Goal: Ask a question

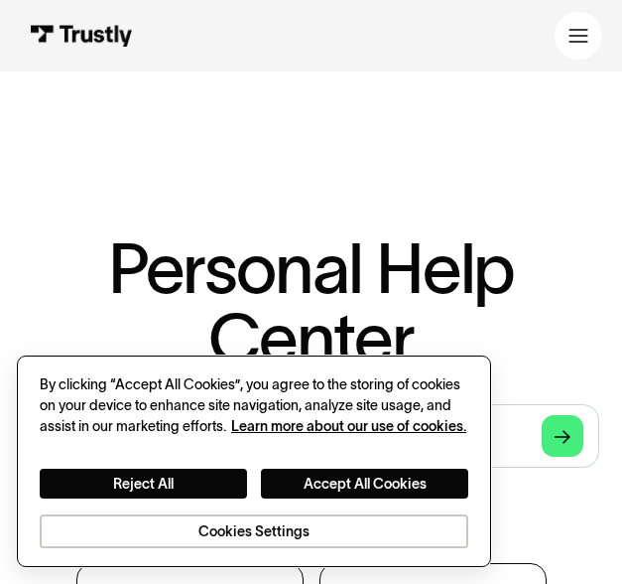
click at [315, 437] on div "By clicking “Accept All Cookies”, you agree to the storing of cookies on your d…" at bounding box center [254, 405] width 429 height 63
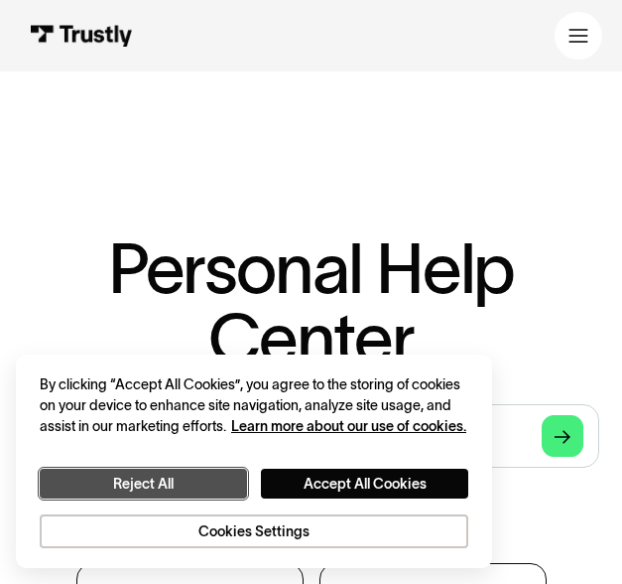
click at [219, 484] on button "Reject All" at bounding box center [143, 483] width 207 height 30
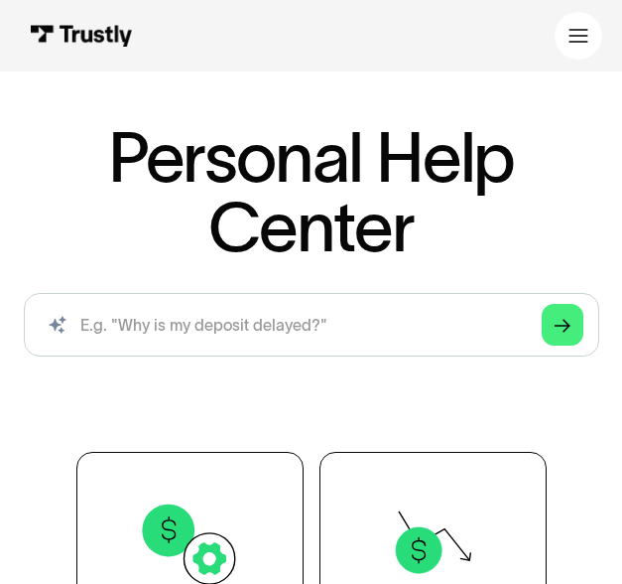
scroll to position [169, 0]
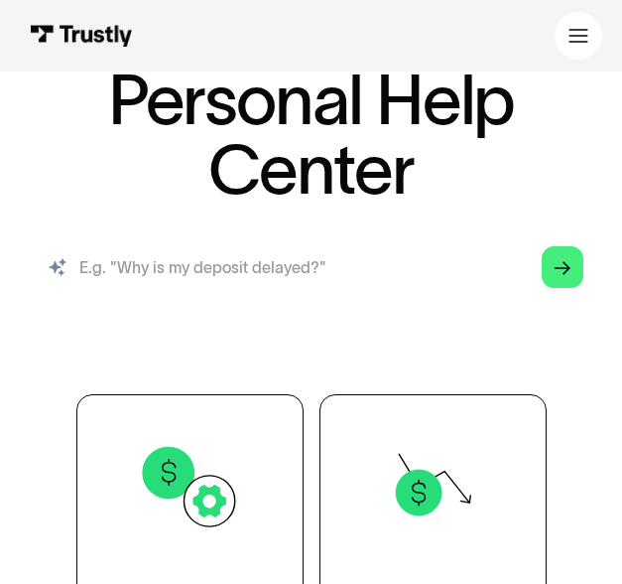
click at [270, 278] on input "search" at bounding box center [312, 267] width 576 height 64
type input "underdog withdrawl not working"
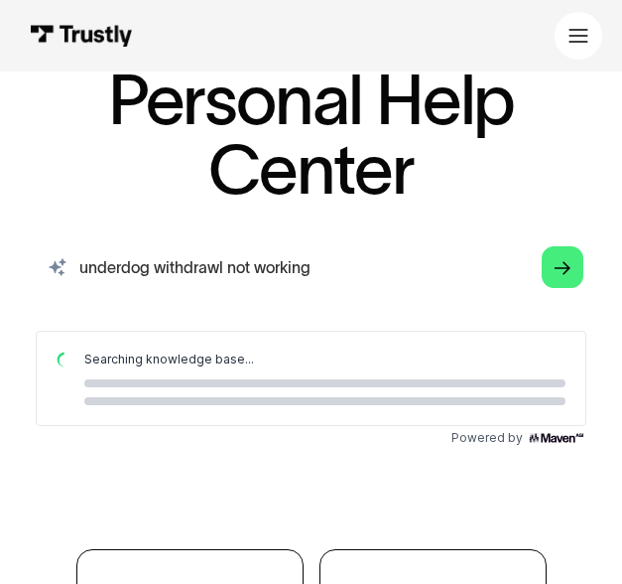
scroll to position [0, 0]
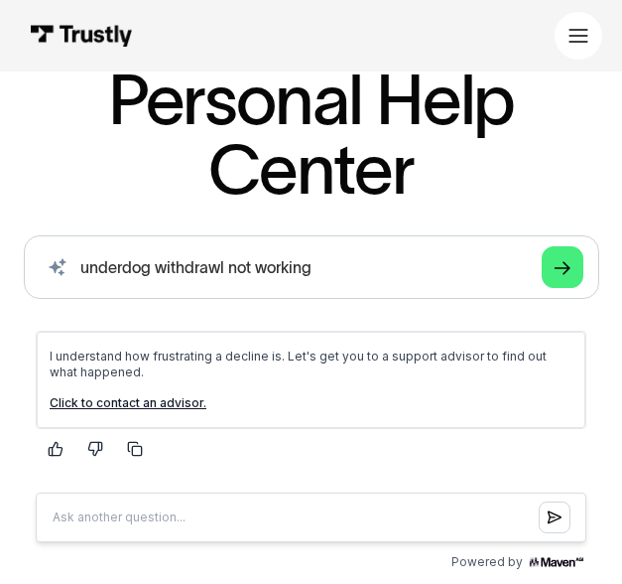
click at [152, 401] on link "Click to contact an advisor." at bounding box center [128, 402] width 157 height 15
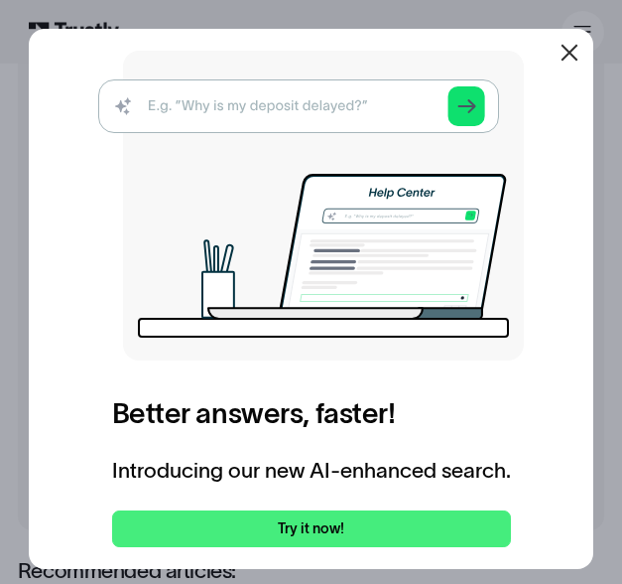
scroll to position [358, 0]
click at [571, 58] on icon at bounding box center [570, 53] width 24 height 24
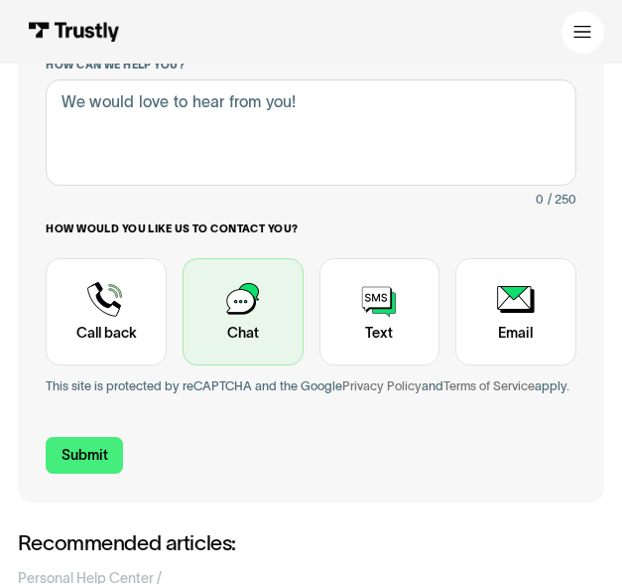
click at [246, 318] on div "Contact Trustly Support" at bounding box center [243, 311] width 121 height 107
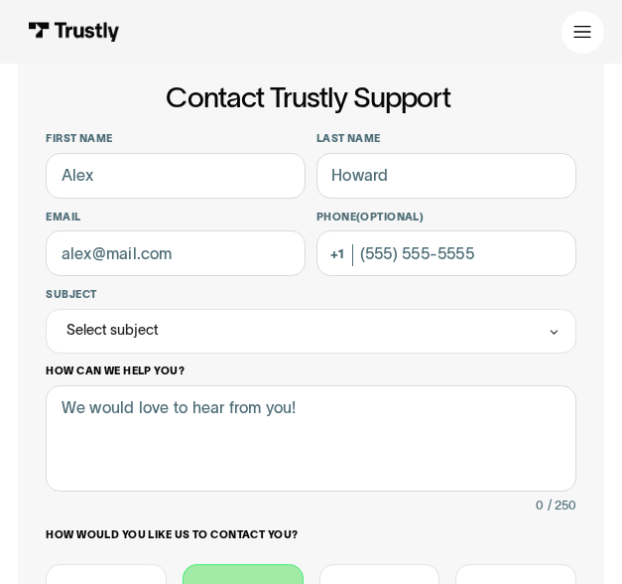
scroll to position [0, 0]
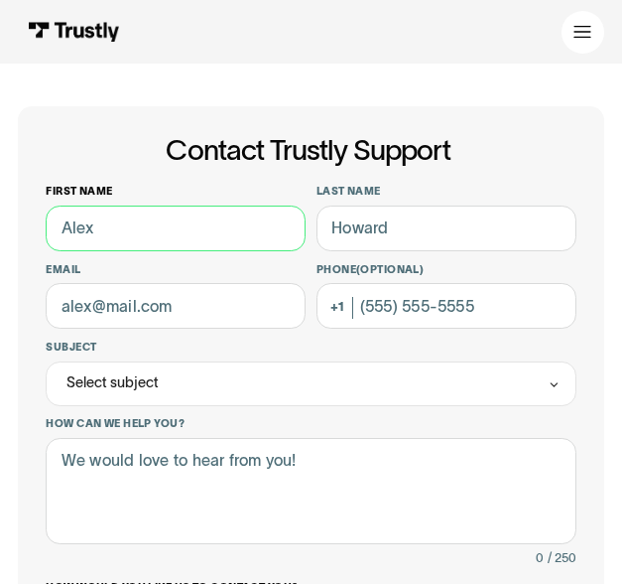
click at [222, 241] on input "First name" at bounding box center [176, 228] width 260 height 46
type input "Averie"
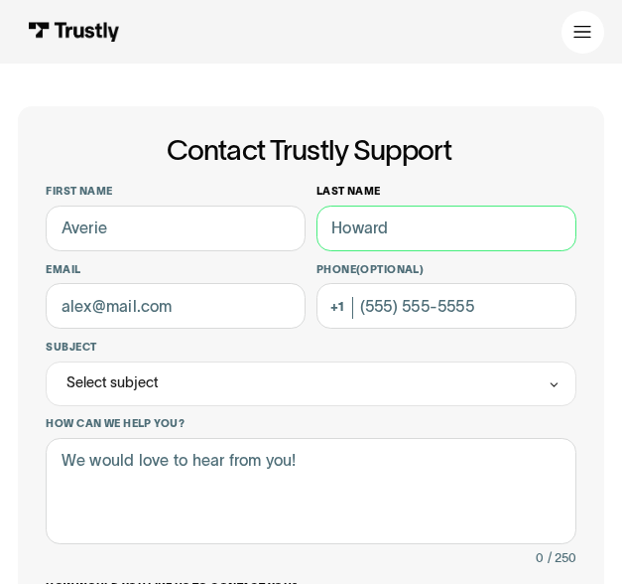
click at [365, 229] on input "Last name" at bounding box center [447, 228] width 260 height 46
type input "Castro"
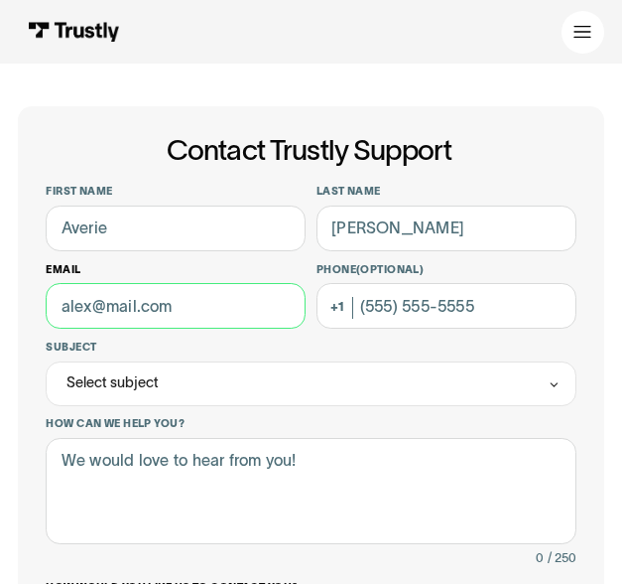
click at [174, 320] on input "Email" at bounding box center [176, 306] width 260 height 46
type input "averie.victoria.castro@gmail.com"
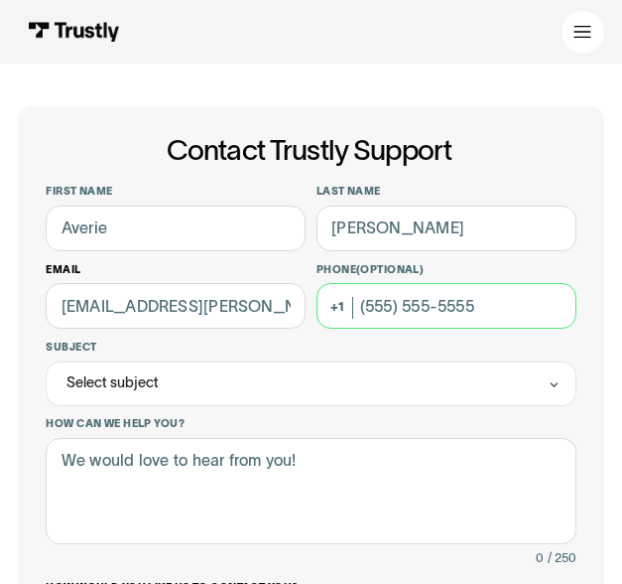
type input "(219) 670-5592"
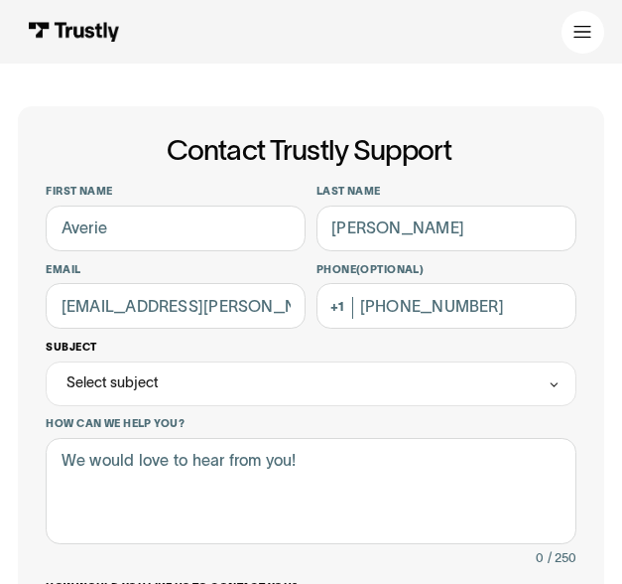
click at [189, 387] on div "Select subject" at bounding box center [311, 383] width 530 height 45
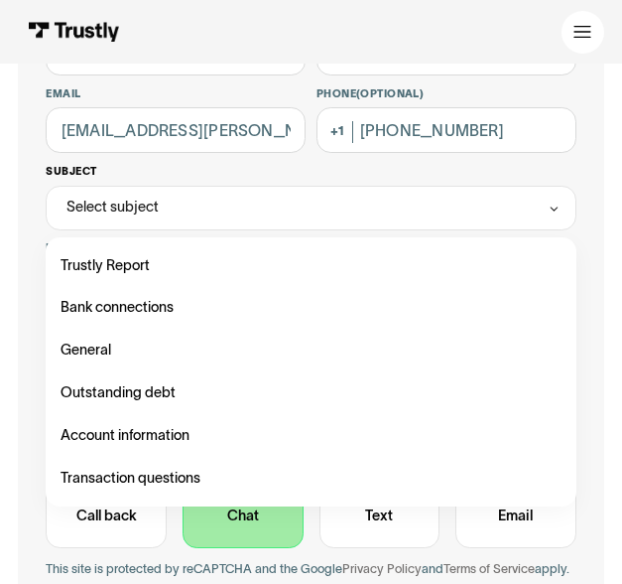
scroll to position [184, 0]
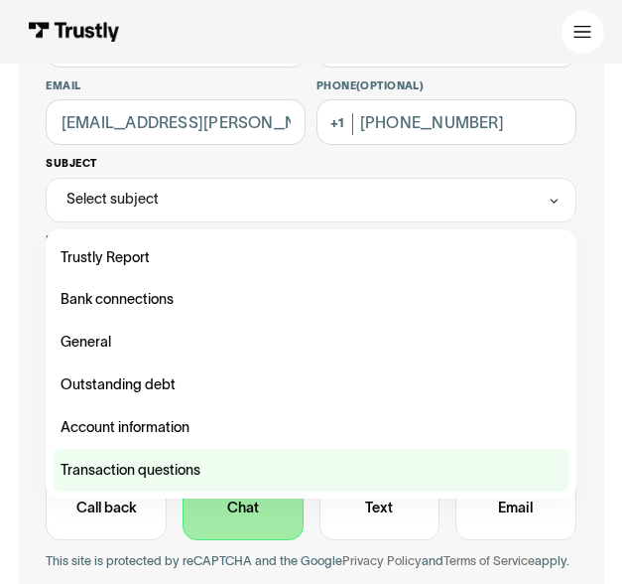
click at [228, 459] on div "Contact Trustly Support" at bounding box center [312, 470] width 516 height 43
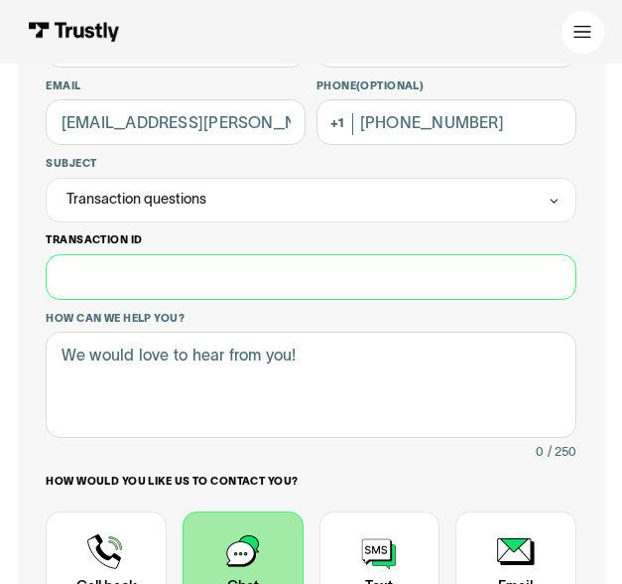
click at [252, 289] on input "Transaction ID" at bounding box center [311, 277] width 530 height 46
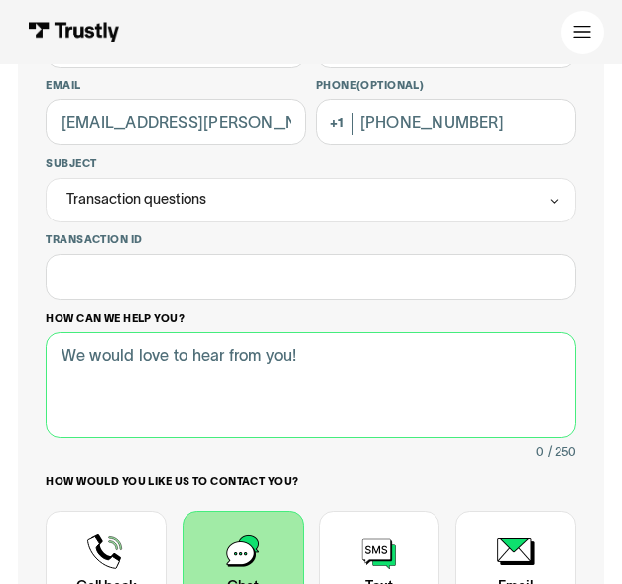
click at [249, 377] on textarea "How can we help you?" at bounding box center [311, 384] width 530 height 106
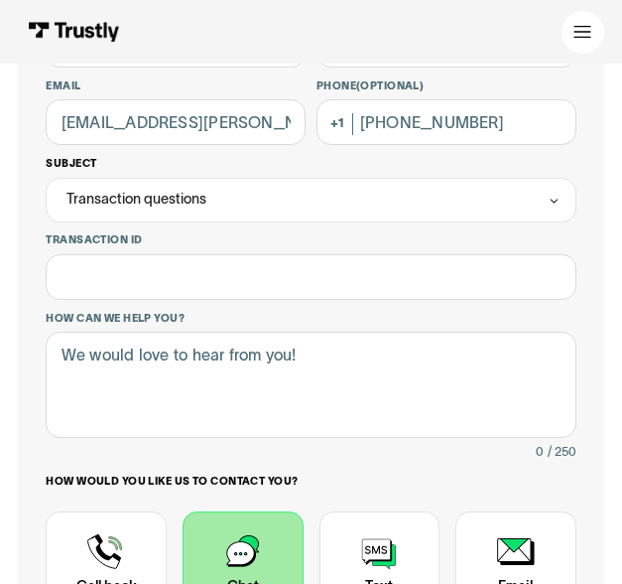
click at [275, 205] on div "Transaction questions" at bounding box center [311, 200] width 530 height 45
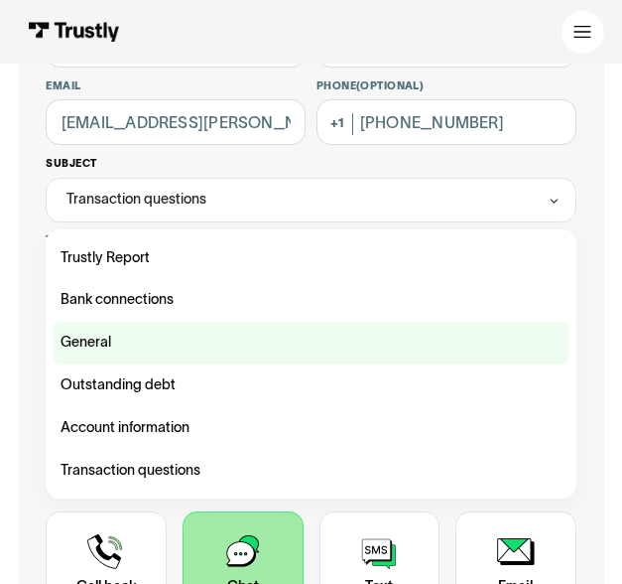
click at [192, 351] on div "Contact Trustly Support" at bounding box center [312, 343] width 516 height 43
type input "*******"
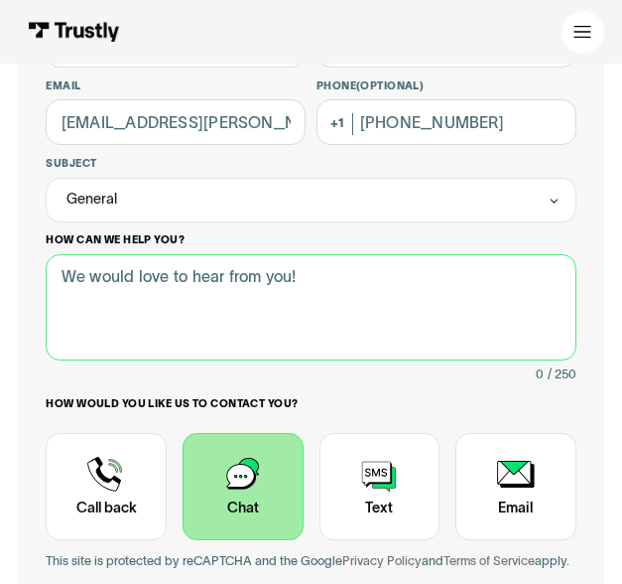
click at [216, 332] on textarea "How can we help you?" at bounding box center [311, 307] width 530 height 106
click at [150, 287] on textarea "While using Underdog Sports app," at bounding box center [311, 307] width 530 height 106
click at [373, 279] on textarea "While using the Underdog Sports app," at bounding box center [311, 307] width 530 height 106
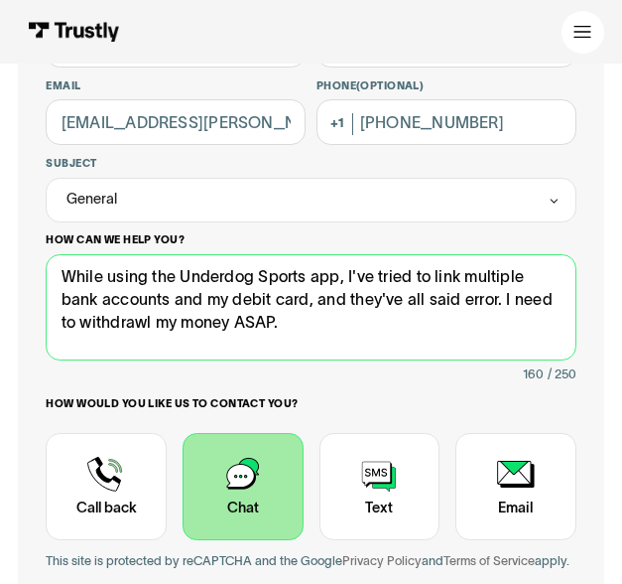
click at [133, 322] on textarea "While using the Underdog Sports app, I've tried to link multiple bank accounts …" at bounding box center [311, 307] width 530 height 106
click at [395, 325] on textarea "While using the Underdog Sports app, I've tried to link multiple bank accounts …" at bounding box center [311, 307] width 530 height 106
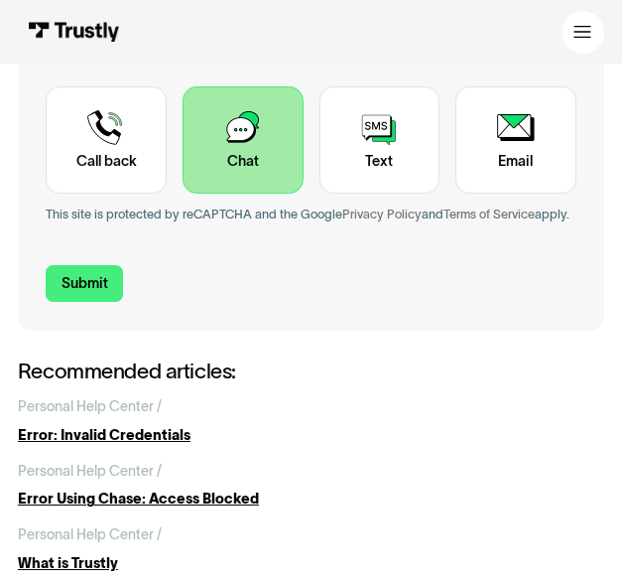
scroll to position [541, 0]
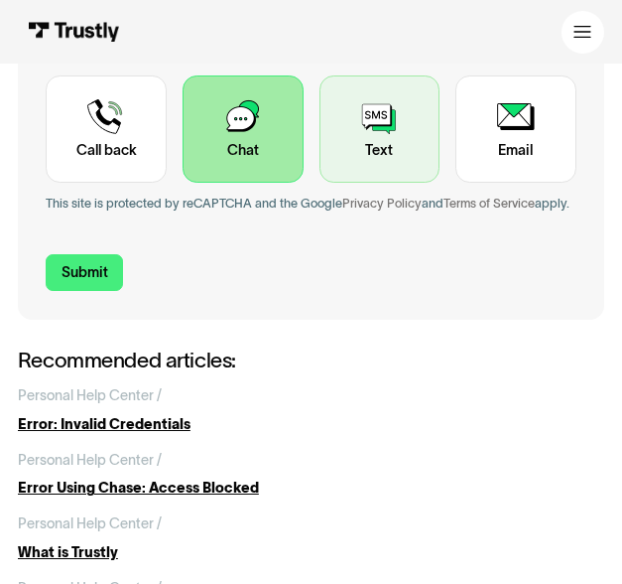
type textarea "While using the Underdog Sports app, I've tried to link multiple bank accounts …"
click at [373, 153] on div "Contact Trustly Support" at bounding box center [380, 128] width 121 height 107
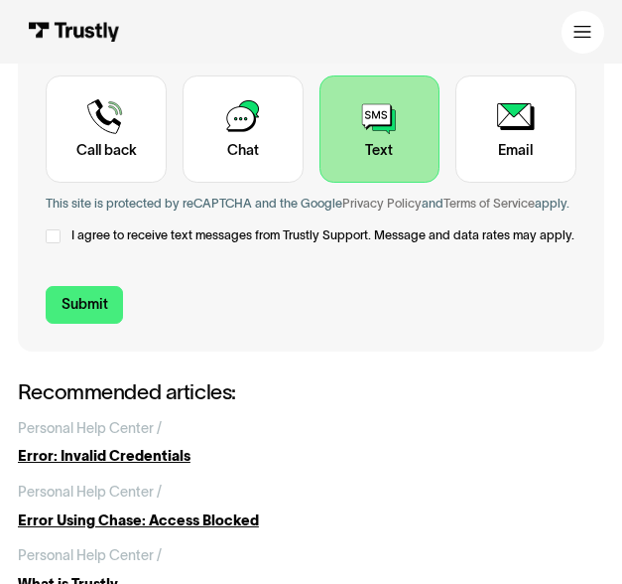
click at [61, 246] on label "I agree to receive text messages from Trustly Support. Message and data rates m…" at bounding box center [311, 235] width 530 height 21
click at [69, 317] on input "Submit" at bounding box center [84, 305] width 77 height 38
type input "+12196705592"
